Goal: Find specific page/section: Find specific page/section

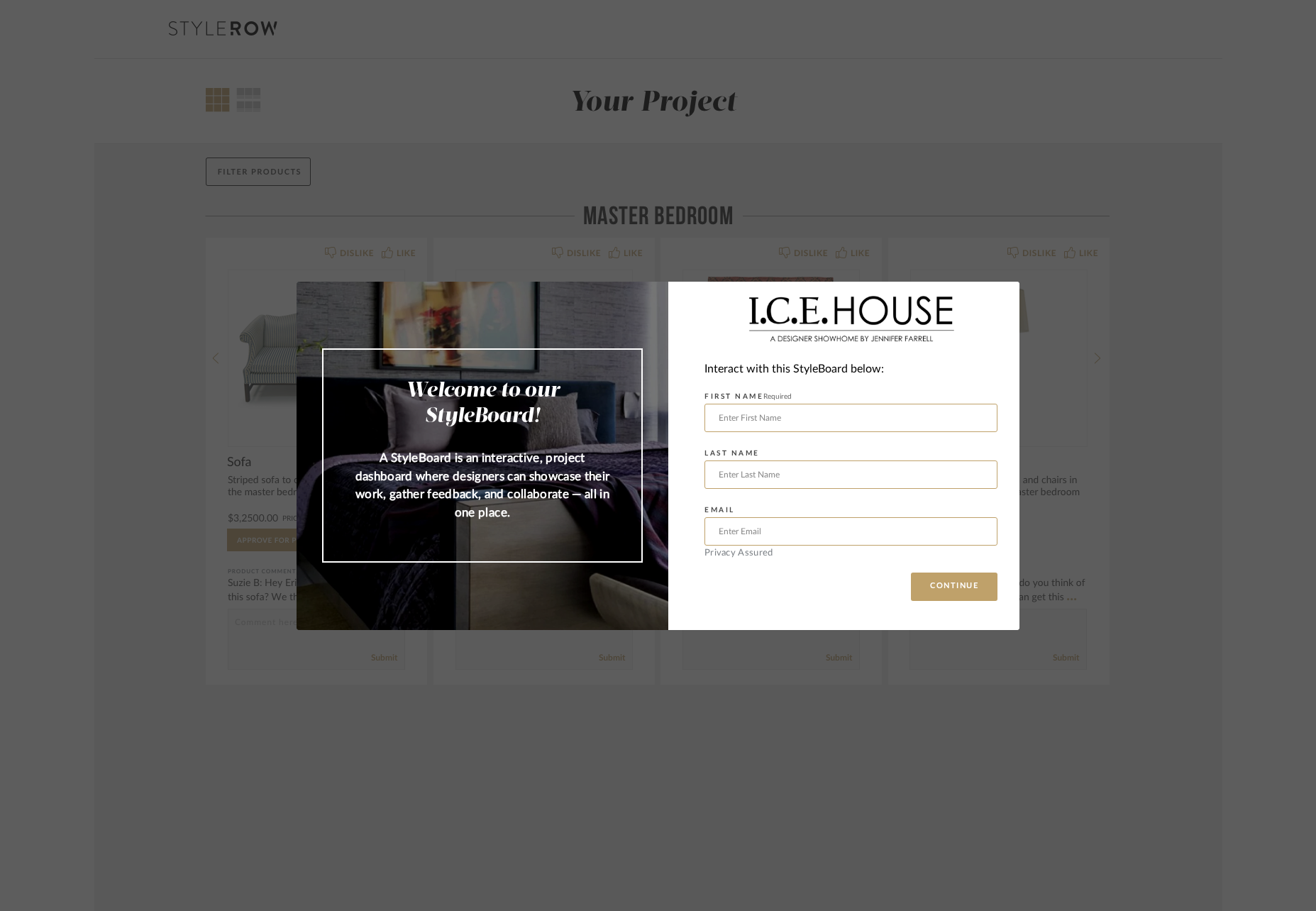
click at [128, 544] on div "Welcome to our StyleBoard! A StyleBoard is an interactive, project dashboard wh…" at bounding box center [658, 455] width 1316 height 911
click at [1068, 737] on div "Welcome to our StyleBoard! A StyleBoard is an interactive, project dashboard wh…" at bounding box center [658, 455] width 1316 height 911
click at [779, 423] on input "text" at bounding box center [852, 418] width 293 height 29
type input "[PERSON_NAME]"
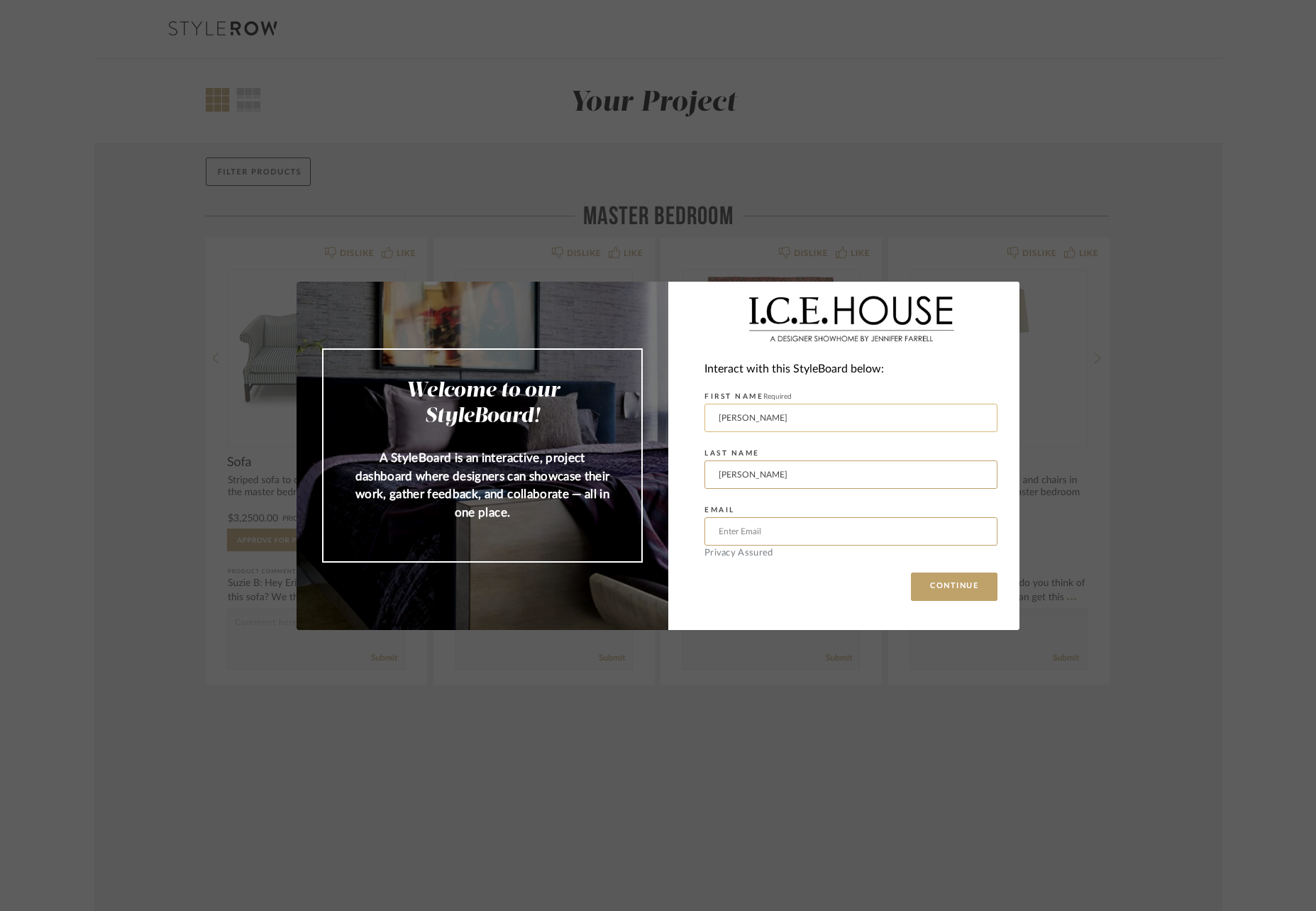
type input "[EMAIL_ADDRESS][DOMAIN_NAME]"
click at [958, 588] on button "CONTINUE" at bounding box center [954, 587] width 86 height 29
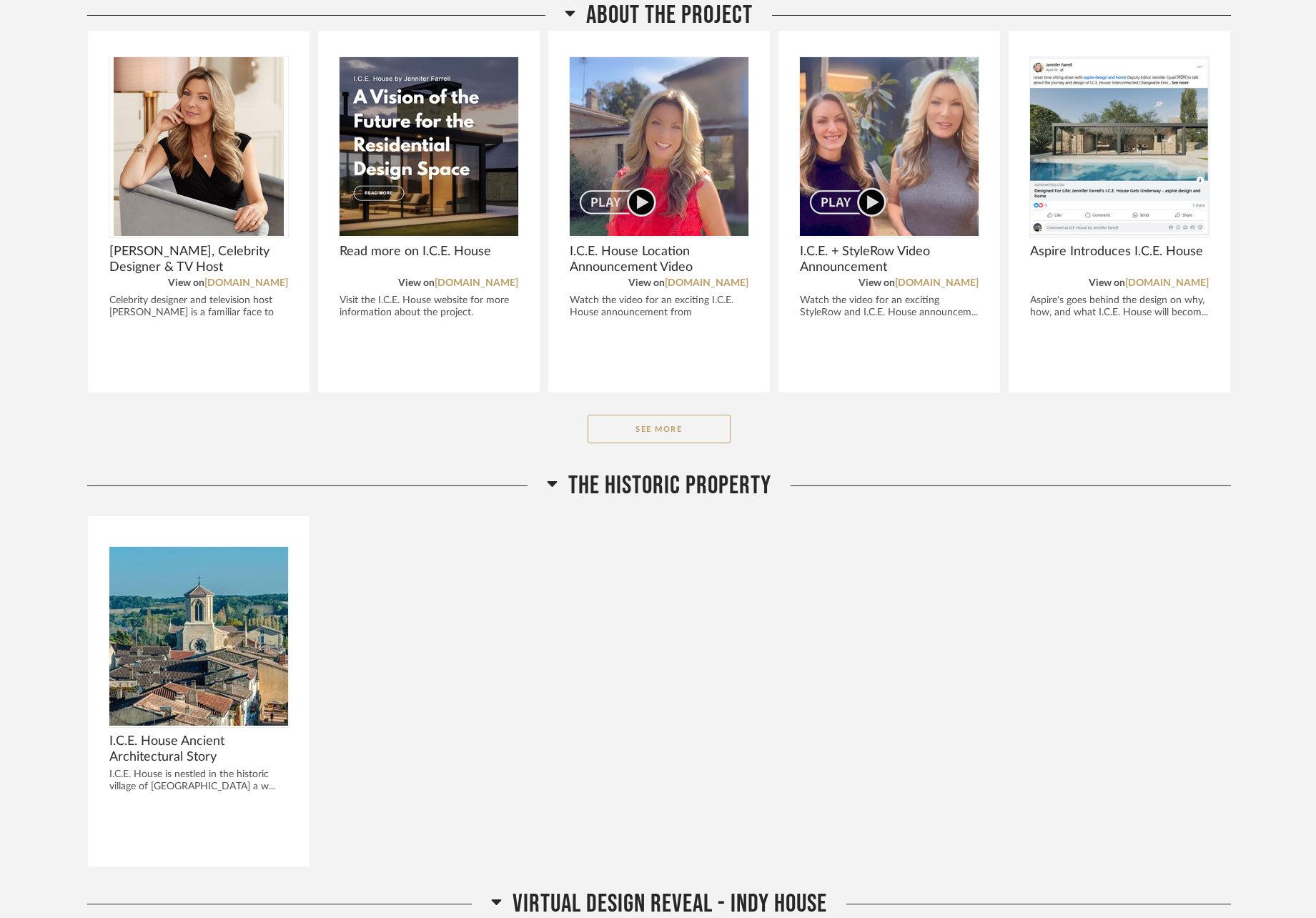
scroll to position [279, 0]
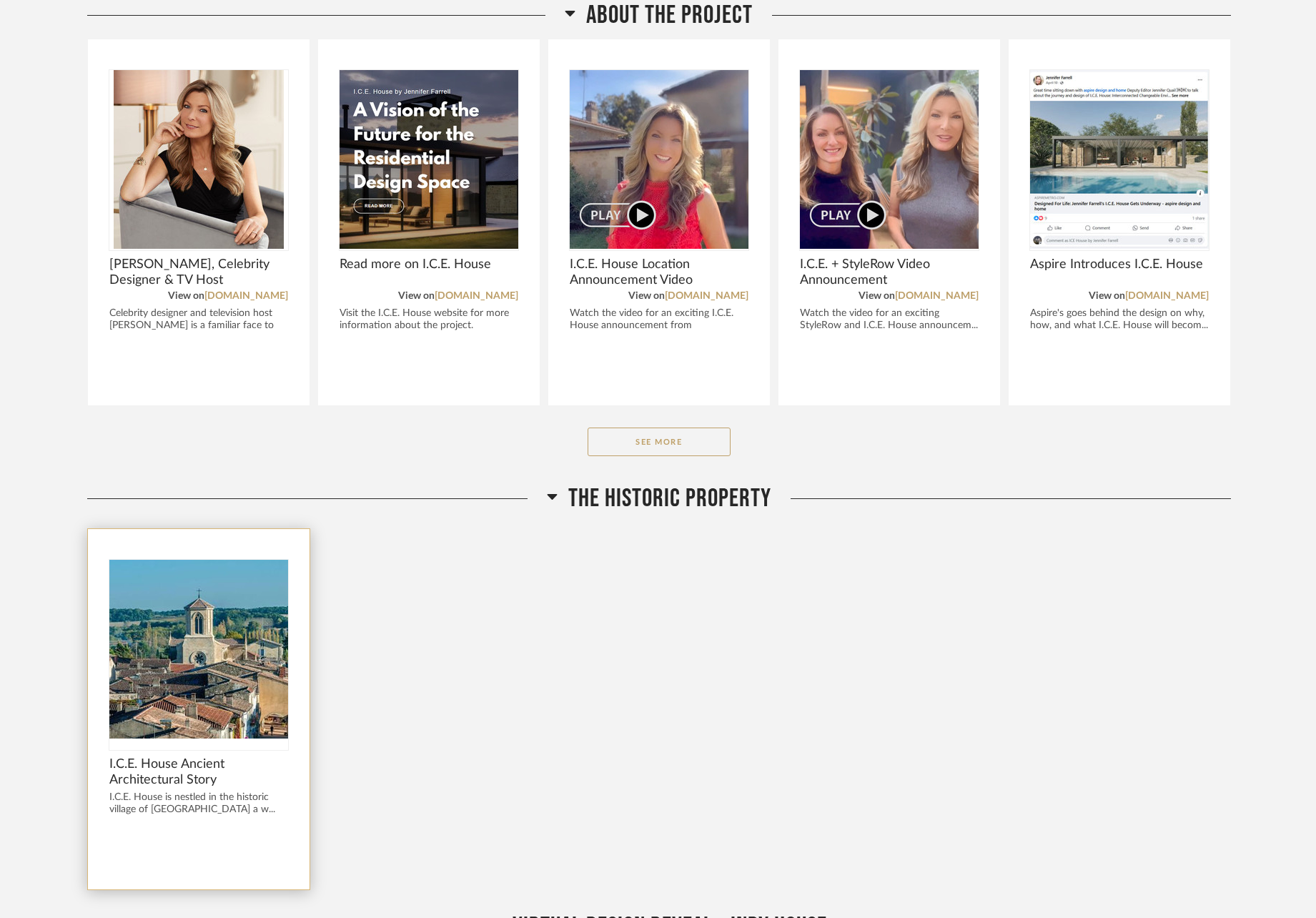
click at [168, 756] on span "I.C.E. House Ancient Architectural Story" at bounding box center [198, 772] width 179 height 32
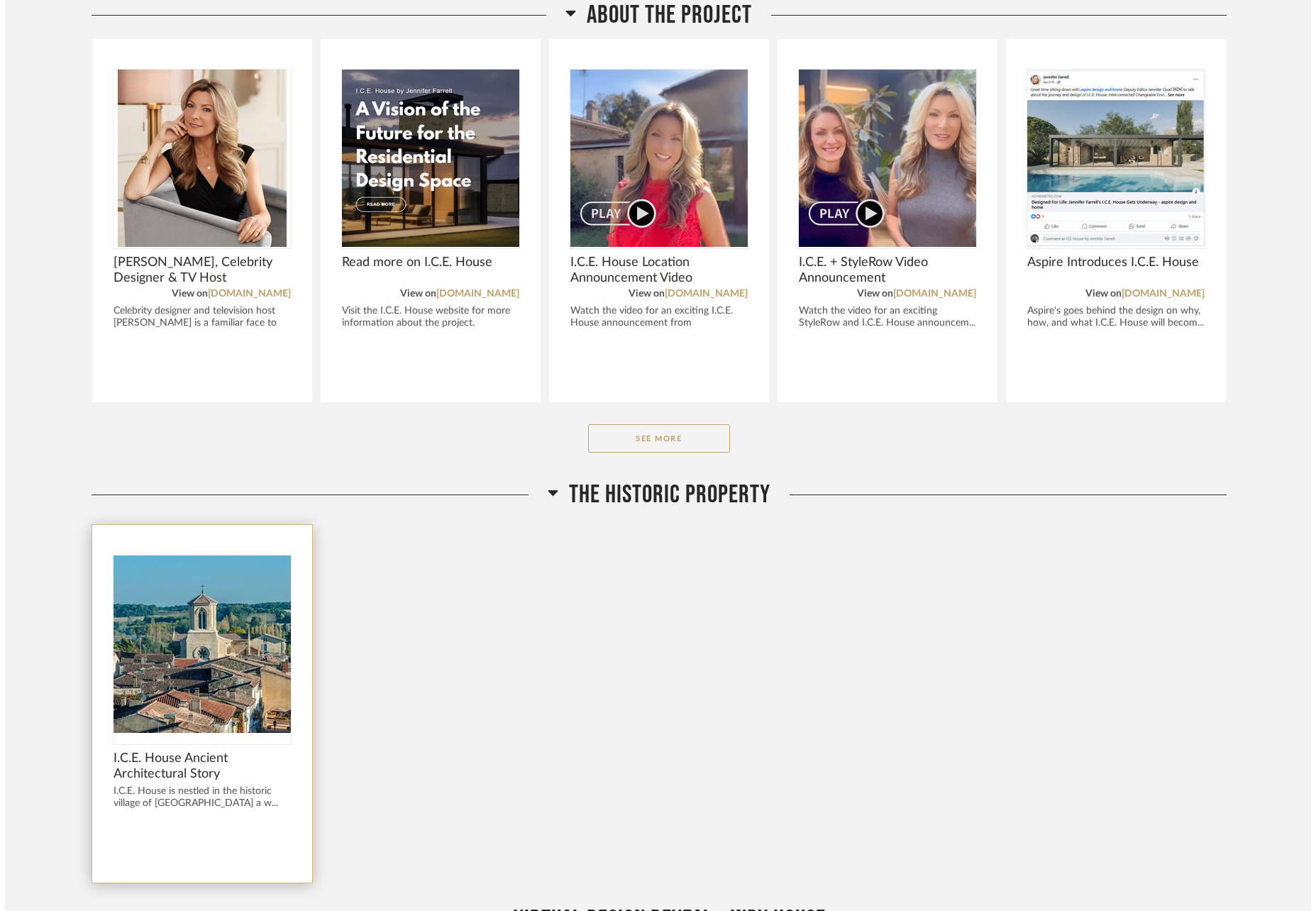
scroll to position [0, 0]
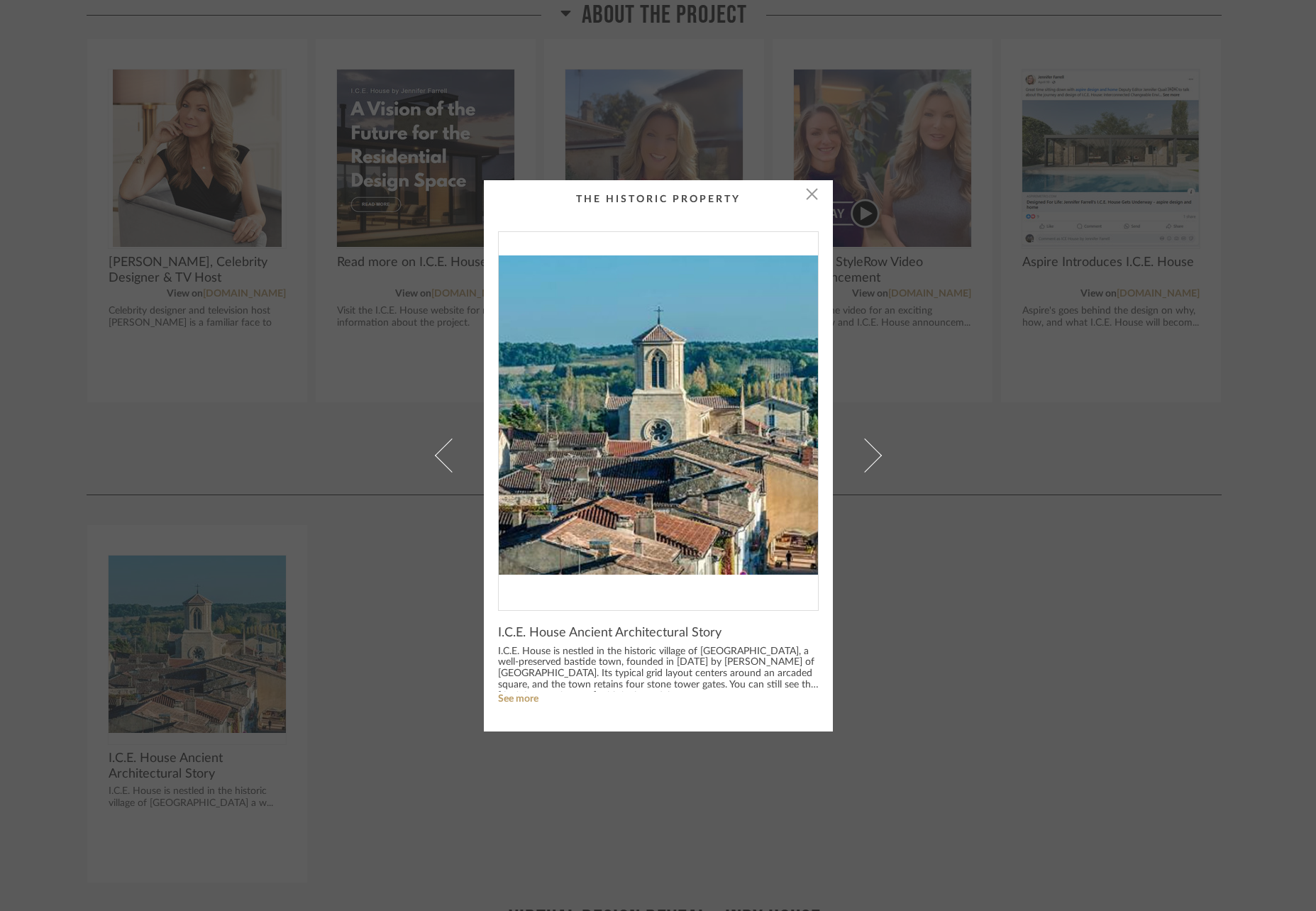
click at [1042, 579] on div "× I.C.E. House Ancient Architectural Story I.C.E. House is nestled in the histo…" at bounding box center [658, 455] width 1316 height 911
